Goal: Find specific page/section

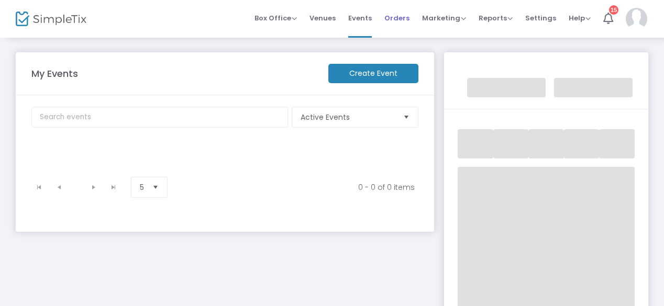
click at [403, 20] on span "Orders" at bounding box center [396, 18] width 25 height 27
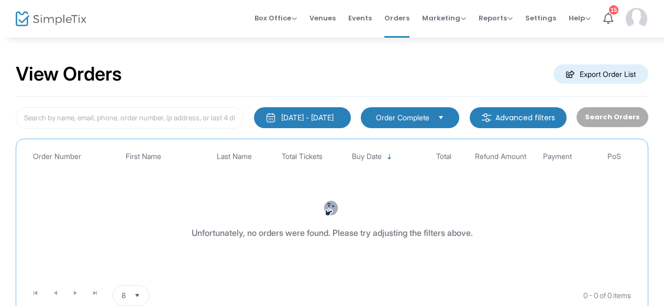
click at [59, 17] on img at bounding box center [51, 19] width 71 height 15
